Goal: Task Accomplishment & Management: Use online tool/utility

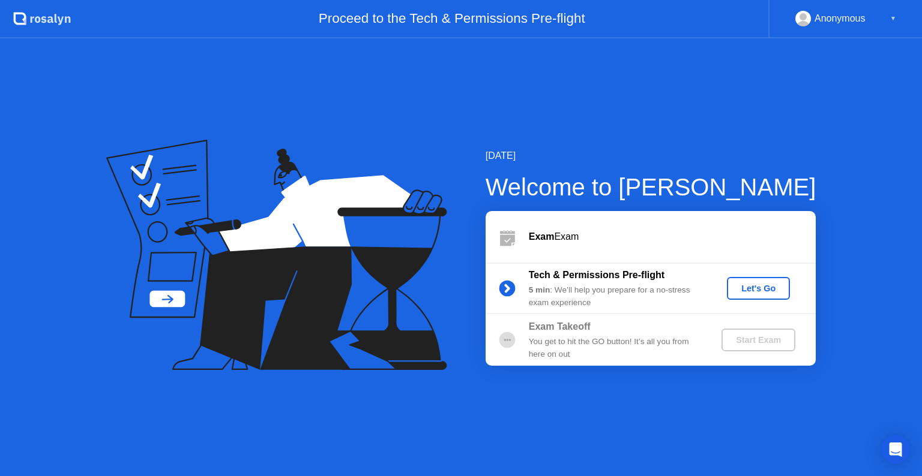
click at [771, 288] on div "Let's Go" at bounding box center [758, 289] width 53 height 10
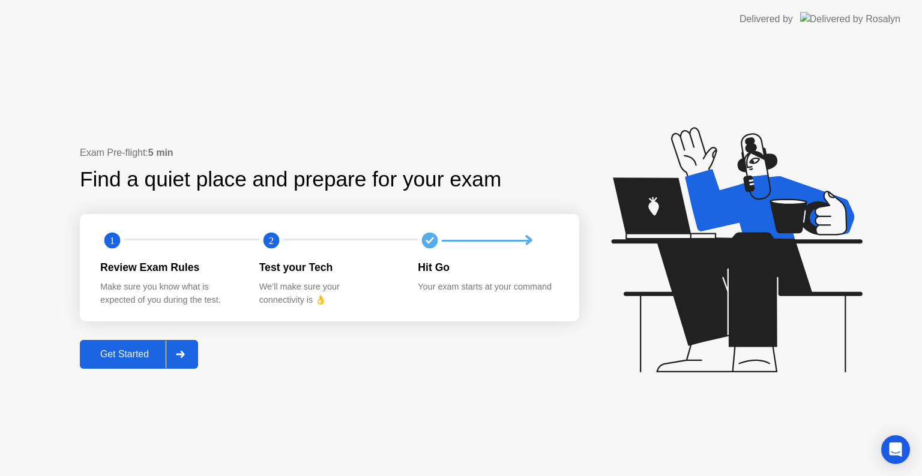
click at [136, 356] on div "Get Started" at bounding box center [124, 354] width 82 height 11
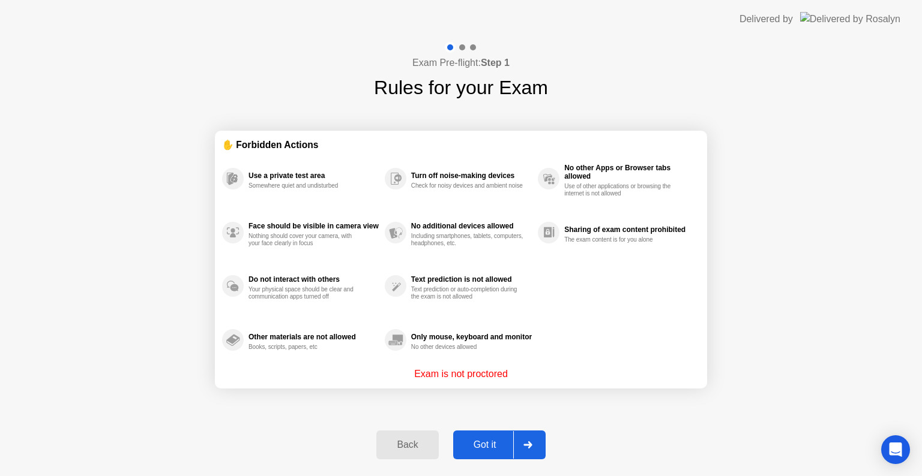
click at [491, 440] on div "Got it" at bounding box center [485, 445] width 56 height 11
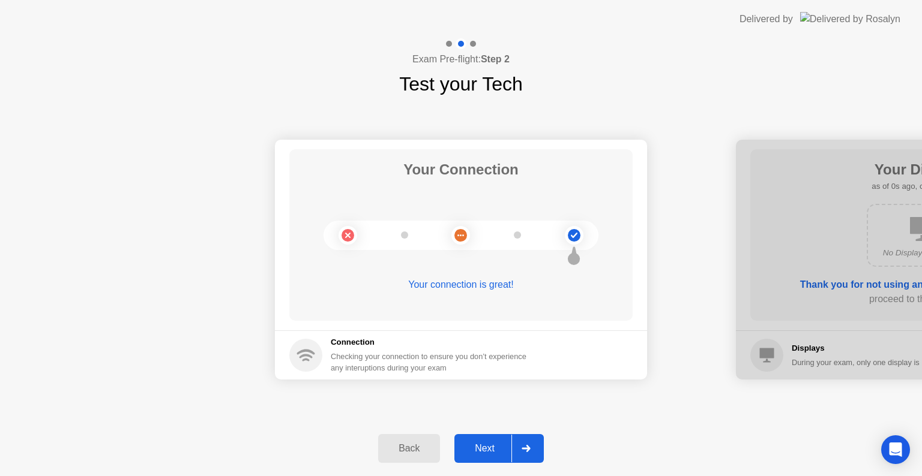
click at [491, 440] on button "Next" at bounding box center [498, 448] width 89 height 29
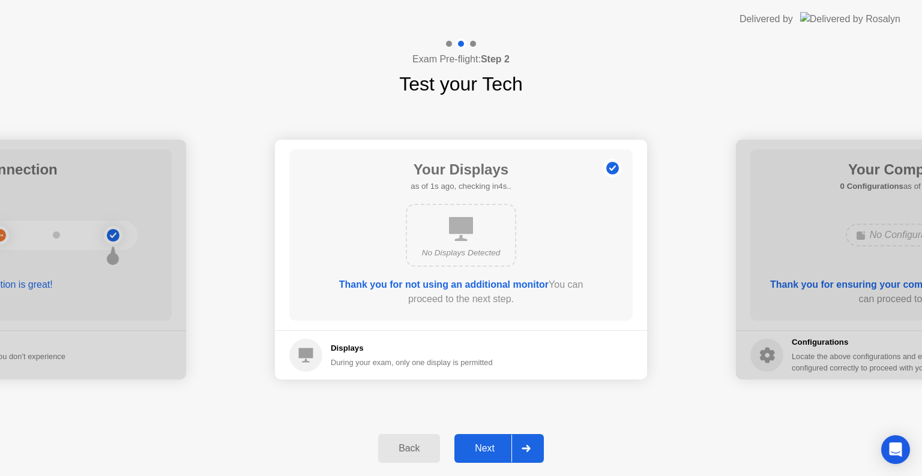
click at [491, 440] on button "Next" at bounding box center [498, 448] width 89 height 29
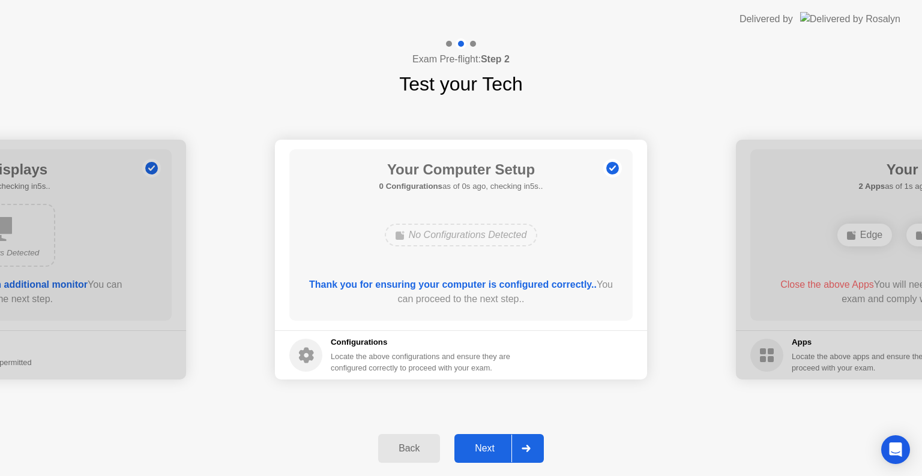
click at [491, 440] on button "Next" at bounding box center [498, 448] width 89 height 29
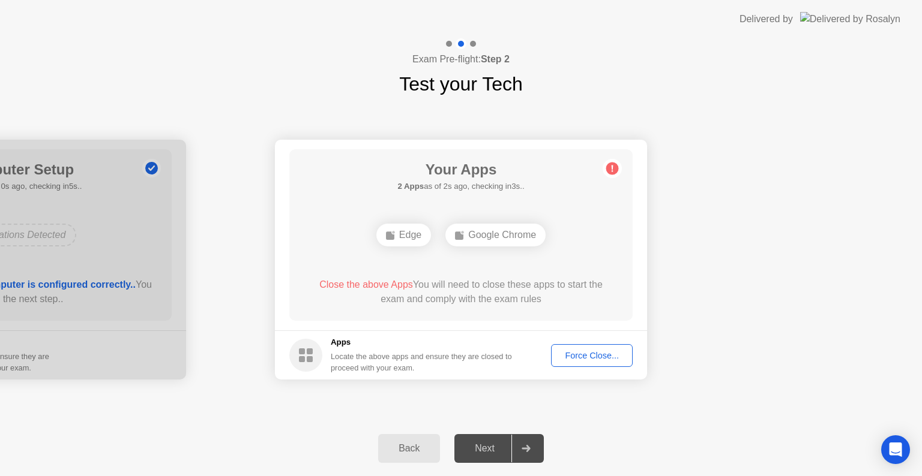
click at [580, 353] on div "Force Close..." at bounding box center [591, 356] width 73 height 10
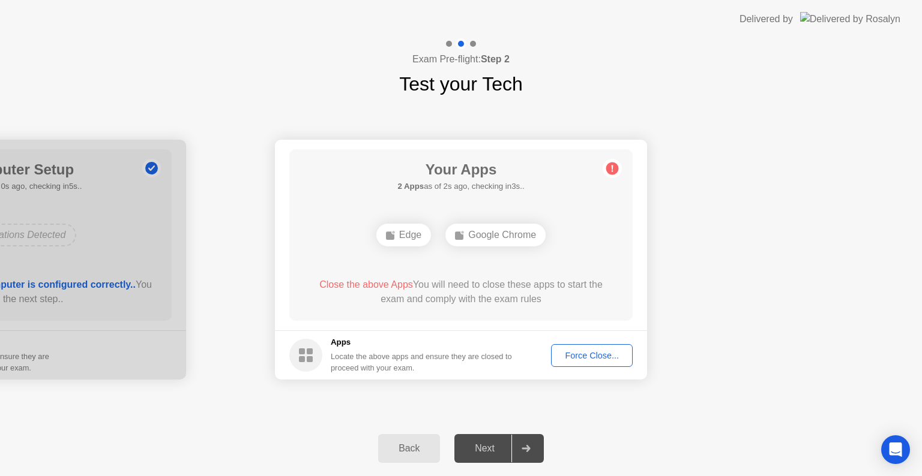
click at [570, 355] on div "Force Close..." at bounding box center [591, 356] width 73 height 10
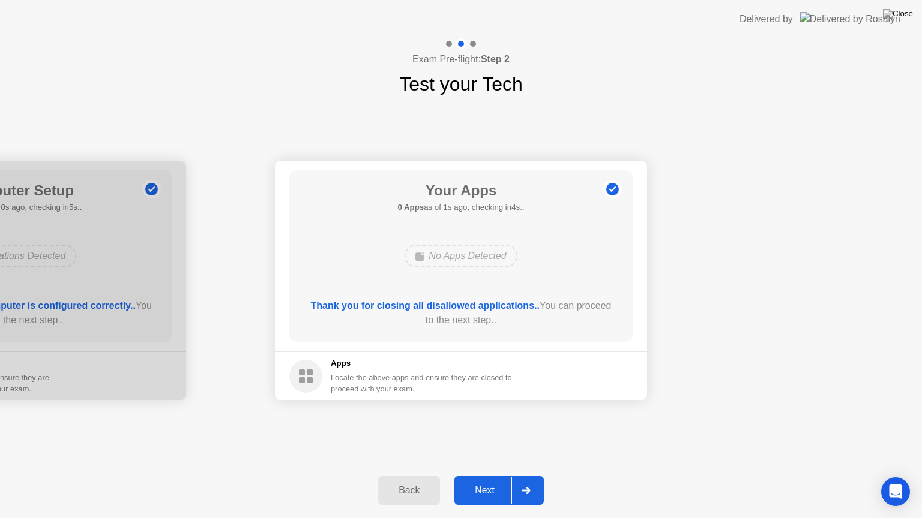
click at [488, 476] on div "Next" at bounding box center [484, 490] width 53 height 11
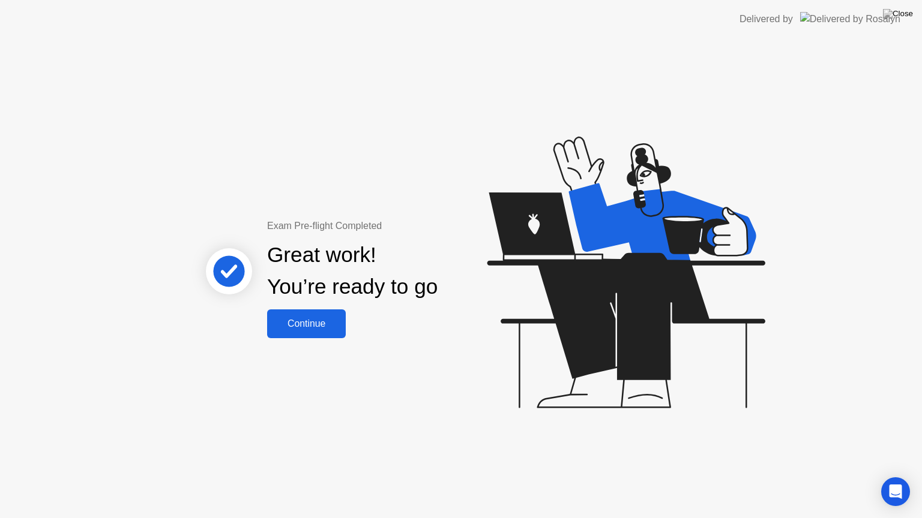
click at [310, 319] on div "Continue" at bounding box center [306, 324] width 71 height 11
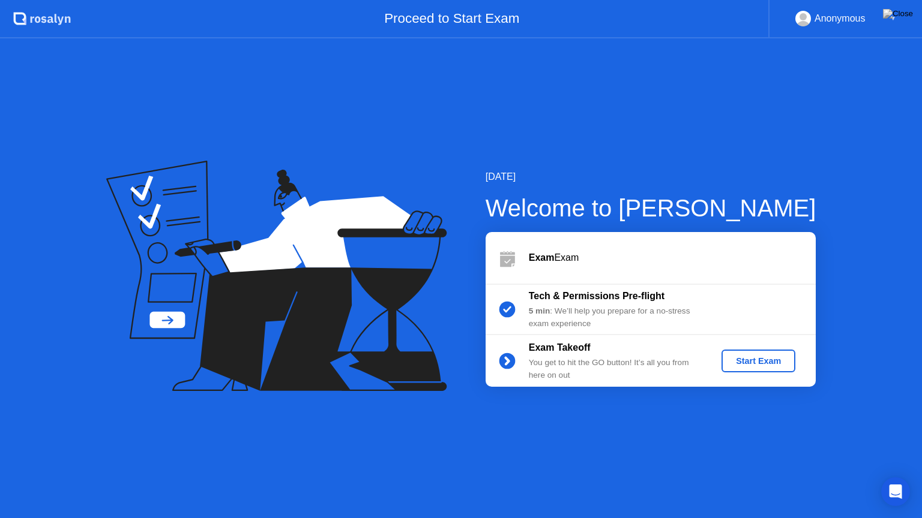
click at [774, 363] on div "Start Exam" at bounding box center [758, 361] width 64 height 10
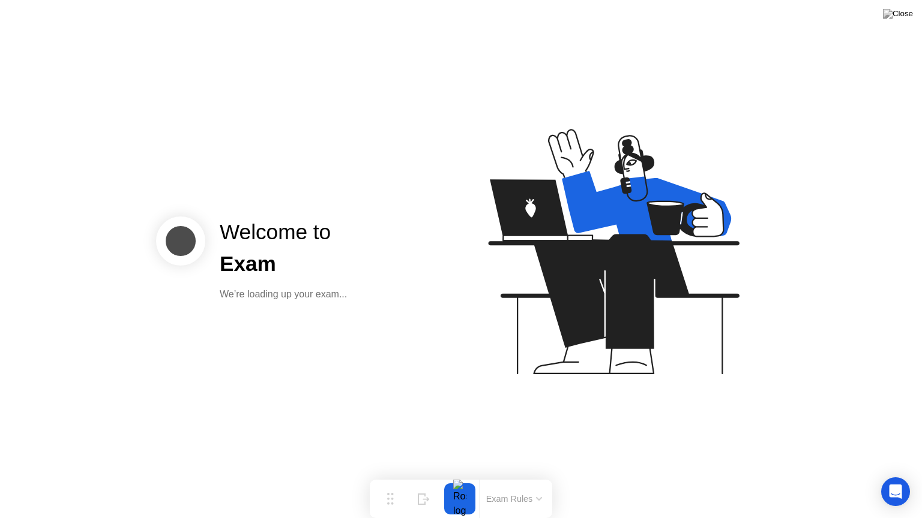
click at [448, 293] on div "Welcome to Exam We’re loading up your exam..." at bounding box center [306, 259] width 300 height 85
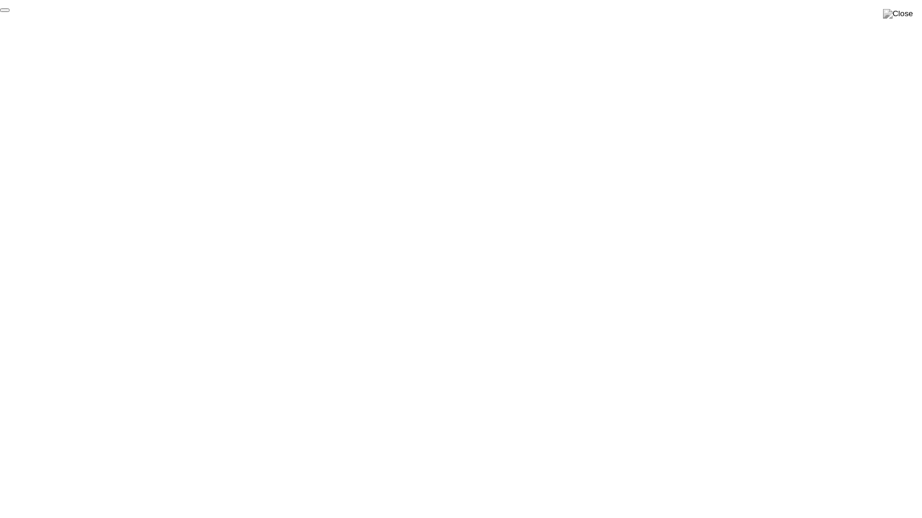
click div "End Proctoring Session"
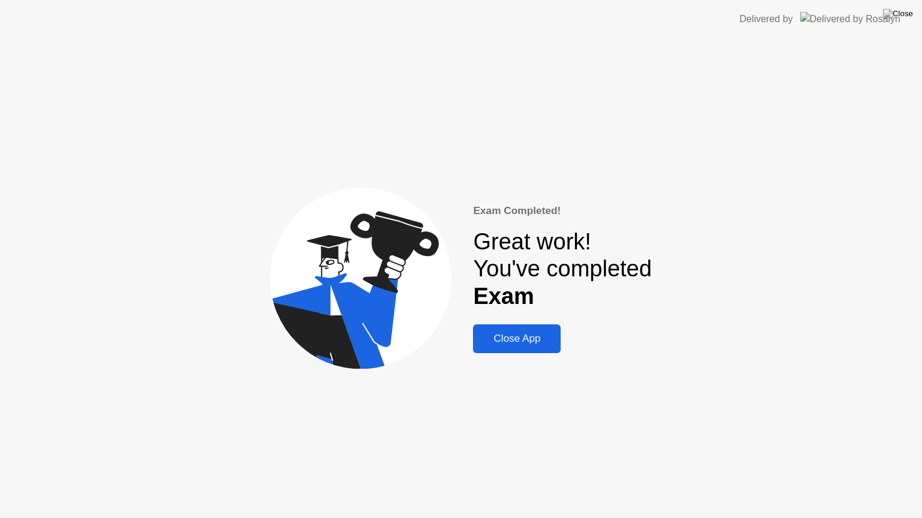
click at [514, 344] on div "Close App" at bounding box center [516, 339] width 80 height 12
